Goal: Go to known website: Access a specific website the user already knows

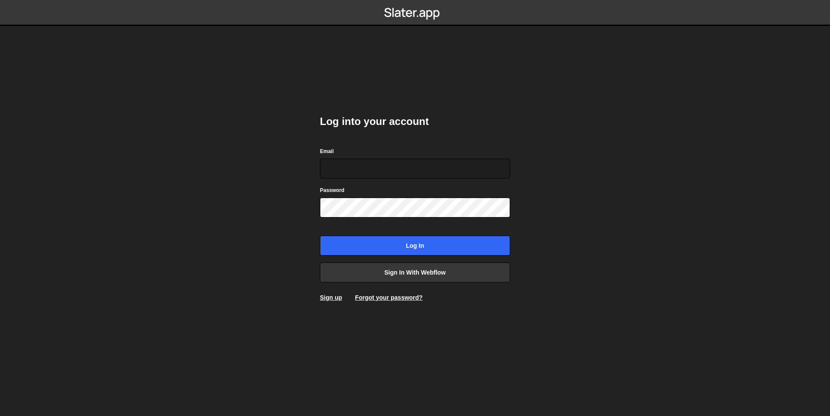
click at [415, 0] on com-1password-button at bounding box center [415, 0] width 0 height 0
type input "ross@wearepolar.com"
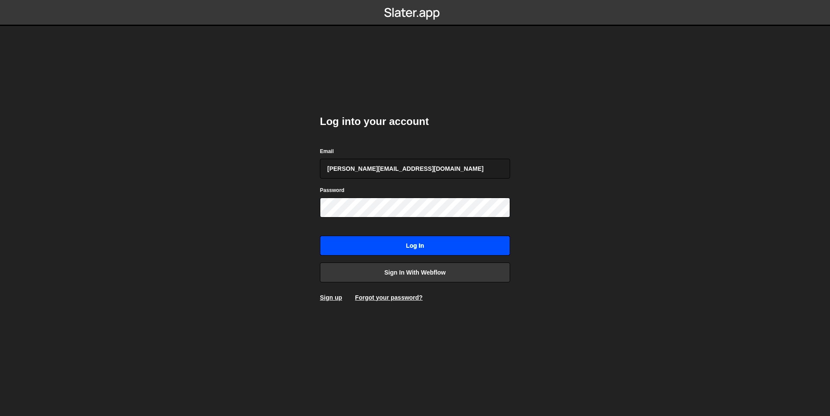
drag, startPoint x: 430, startPoint y: 253, endPoint x: 438, endPoint y: 250, distance: 8.7
click at [430, 253] on input "Log in" at bounding box center [415, 246] width 190 height 20
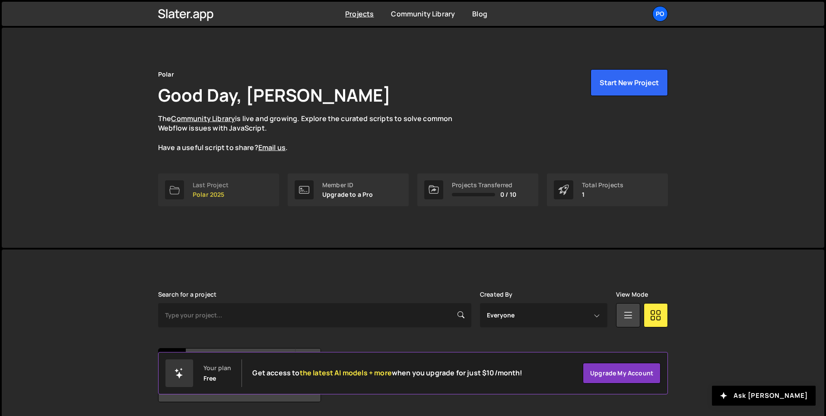
click at [232, 193] on link "Last Project Polar 2025" at bounding box center [218, 189] width 121 height 33
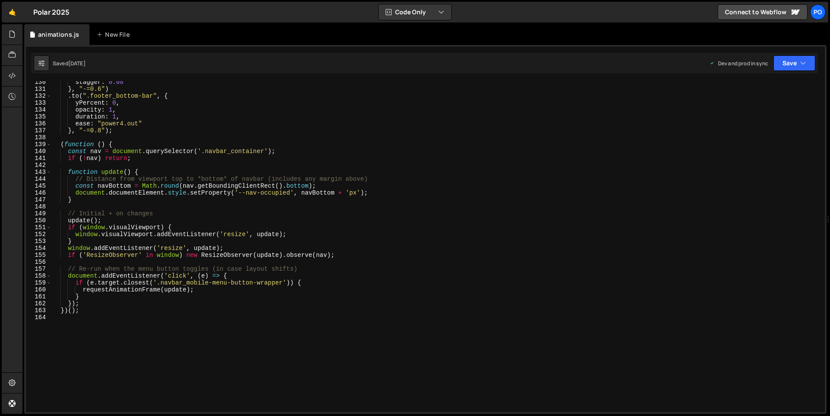
scroll to position [895, 0]
